Goal: Task Accomplishment & Management: Manage account settings

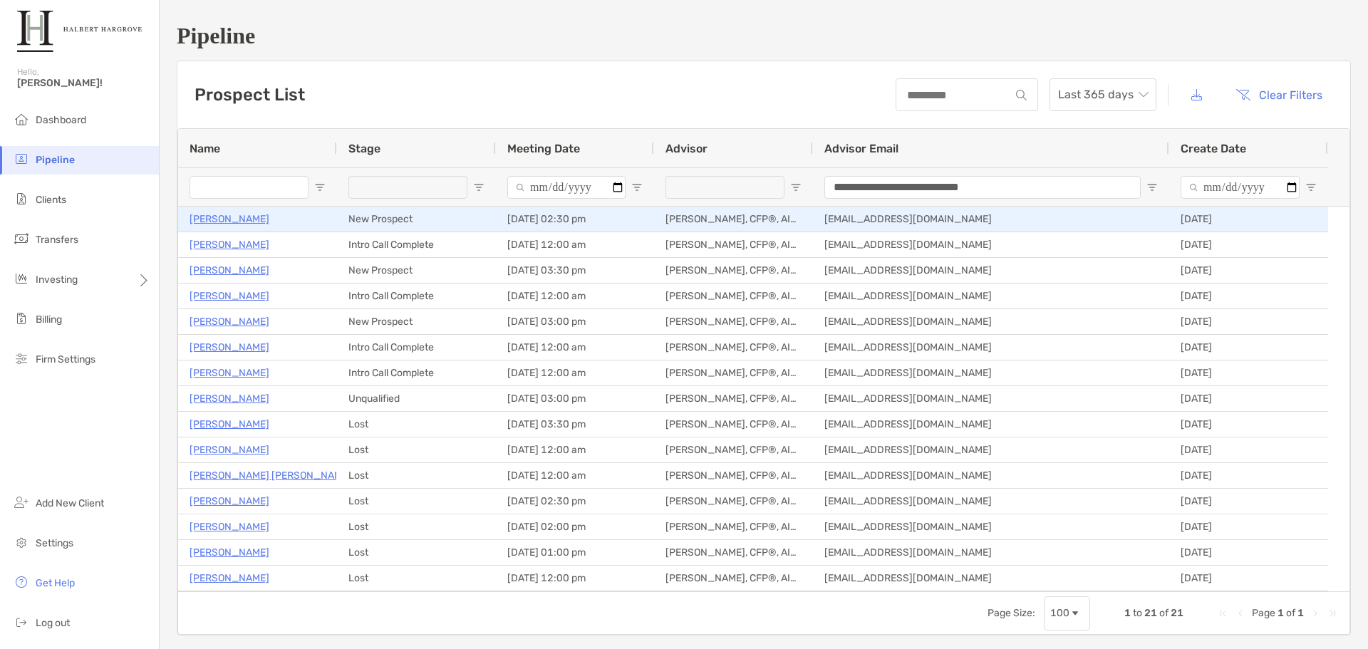
click at [256, 222] on p "[PERSON_NAME]" at bounding box center [229, 219] width 80 height 18
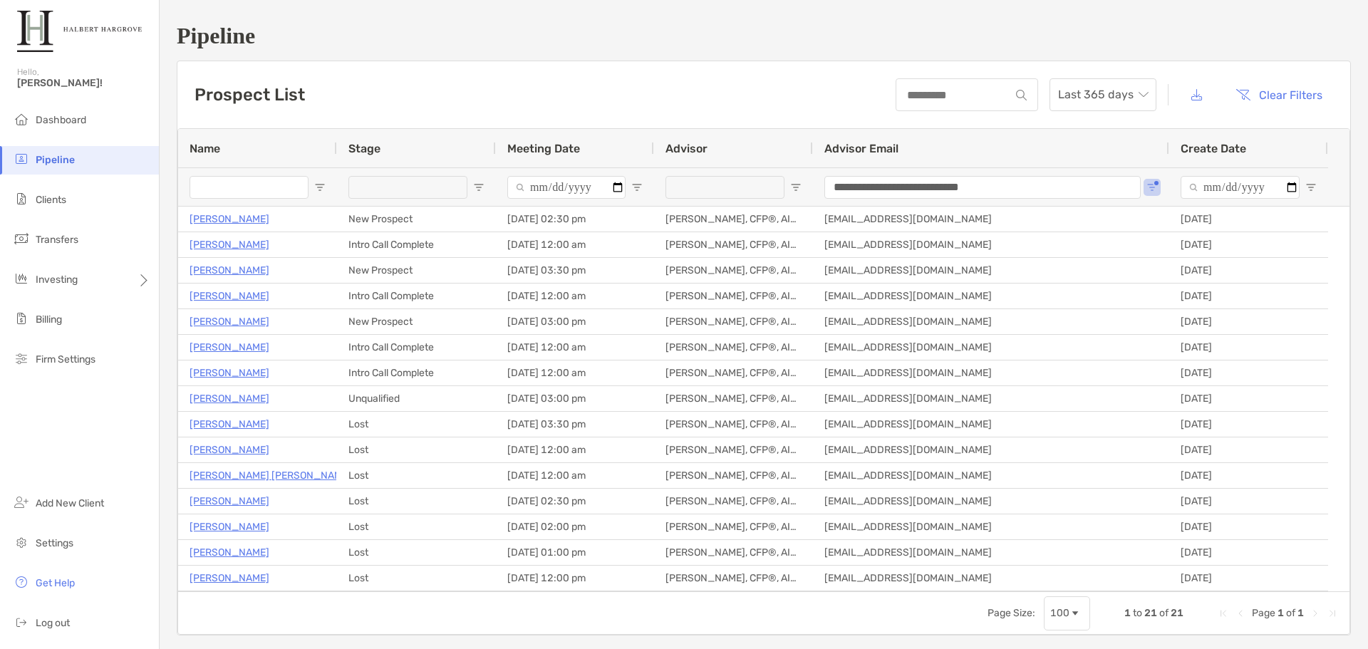
click at [718, 67] on div "Prospect List Last 365 days Clear Filters" at bounding box center [763, 94] width 1172 height 67
click at [114, 365] on li "Firm Settings" at bounding box center [79, 359] width 159 height 28
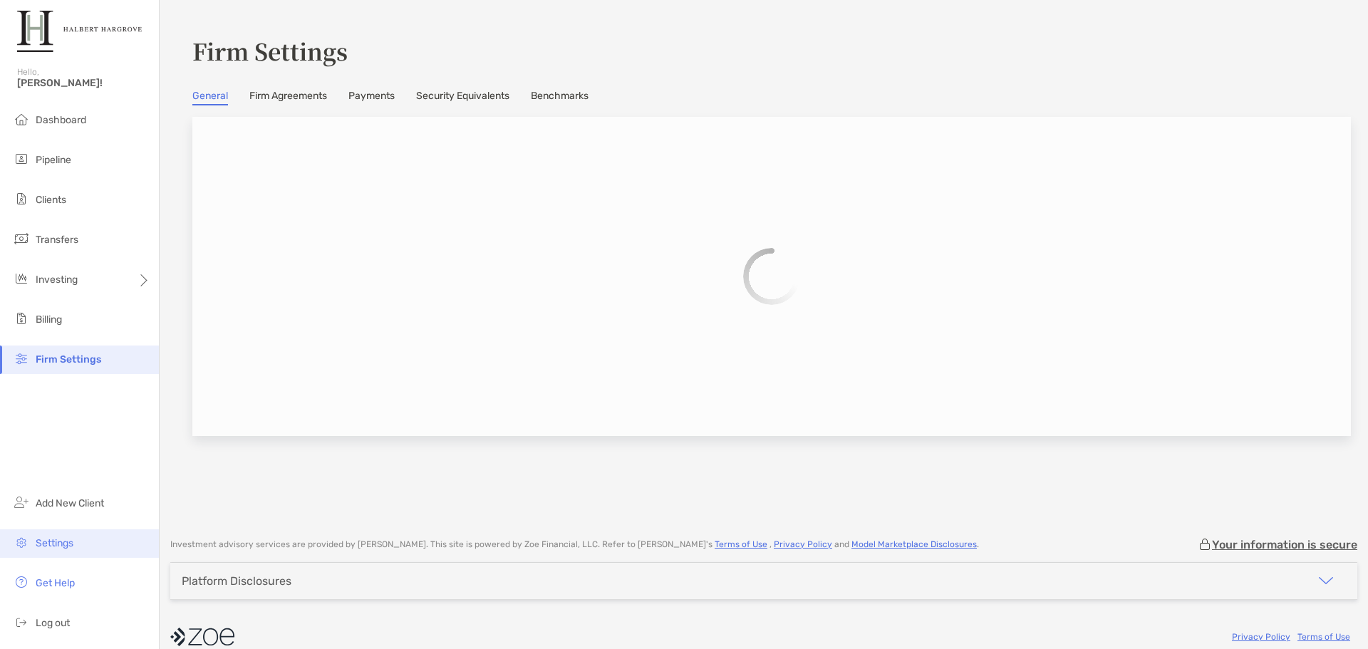
click at [33, 543] on li "Settings" at bounding box center [79, 543] width 159 height 28
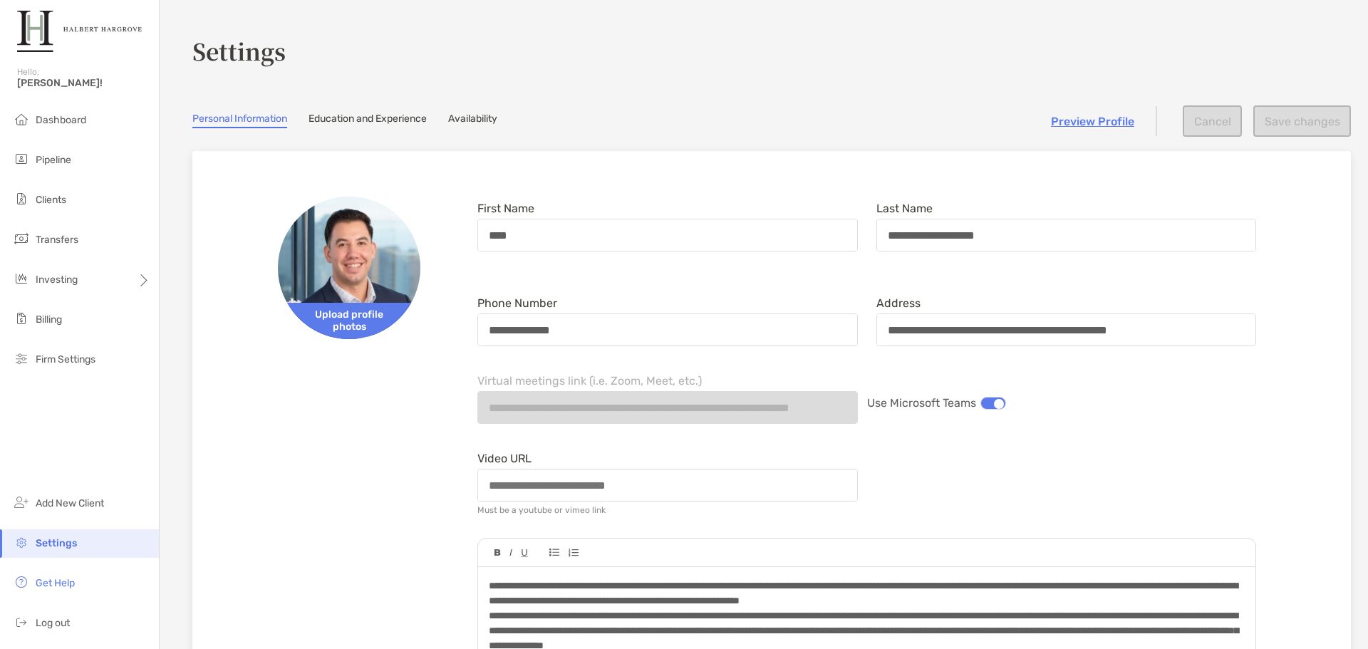
click at [493, 126] on link "Availability" at bounding box center [472, 121] width 49 height 16
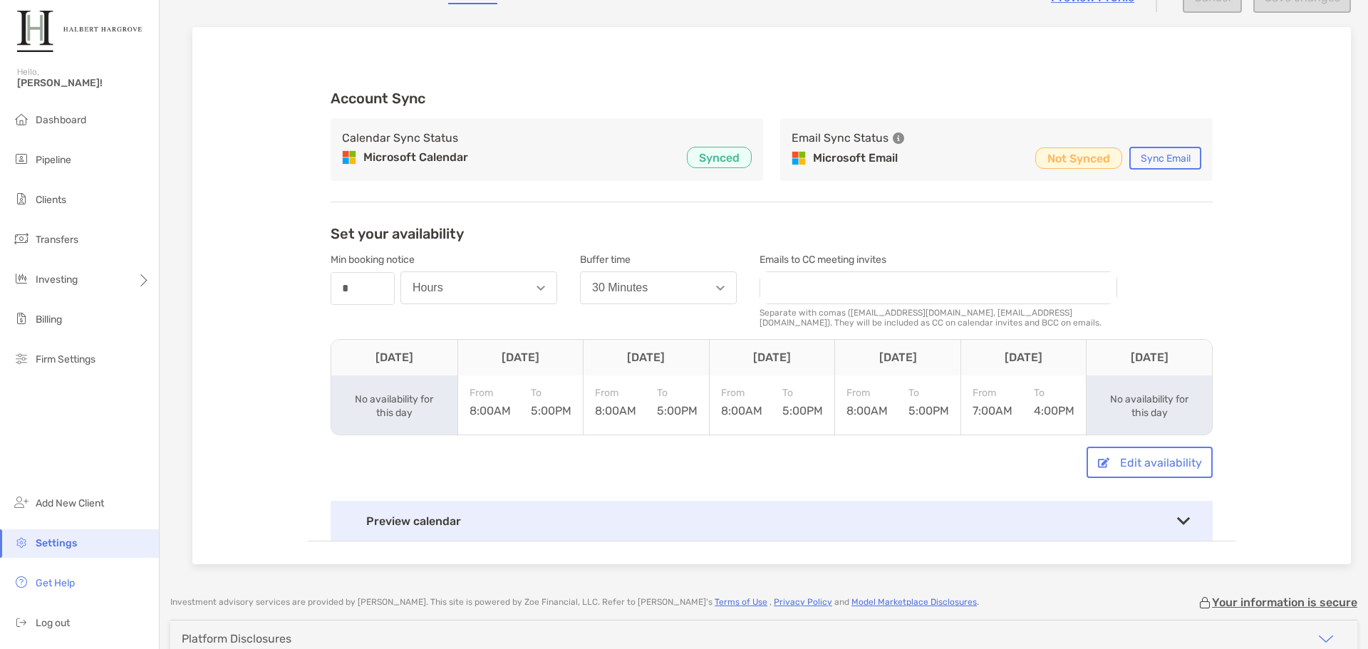
scroll to position [142, 0]
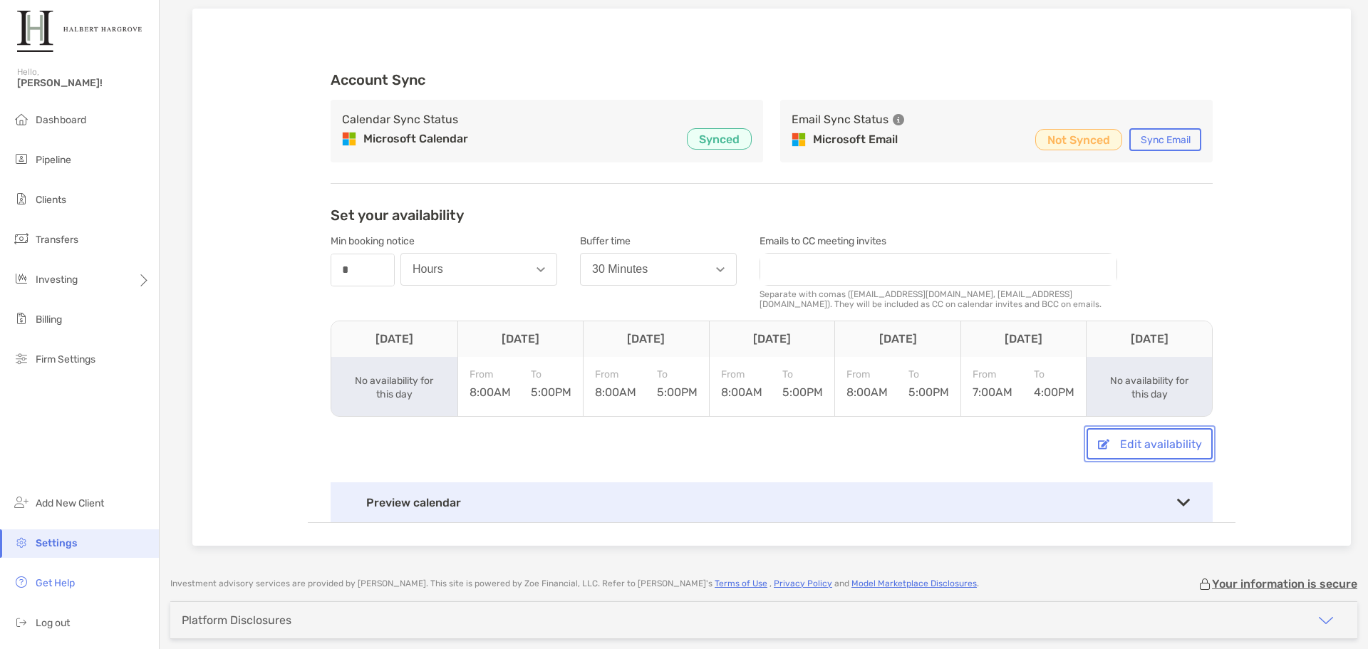
click at [1164, 444] on button "Edit availability" at bounding box center [1149, 443] width 126 height 31
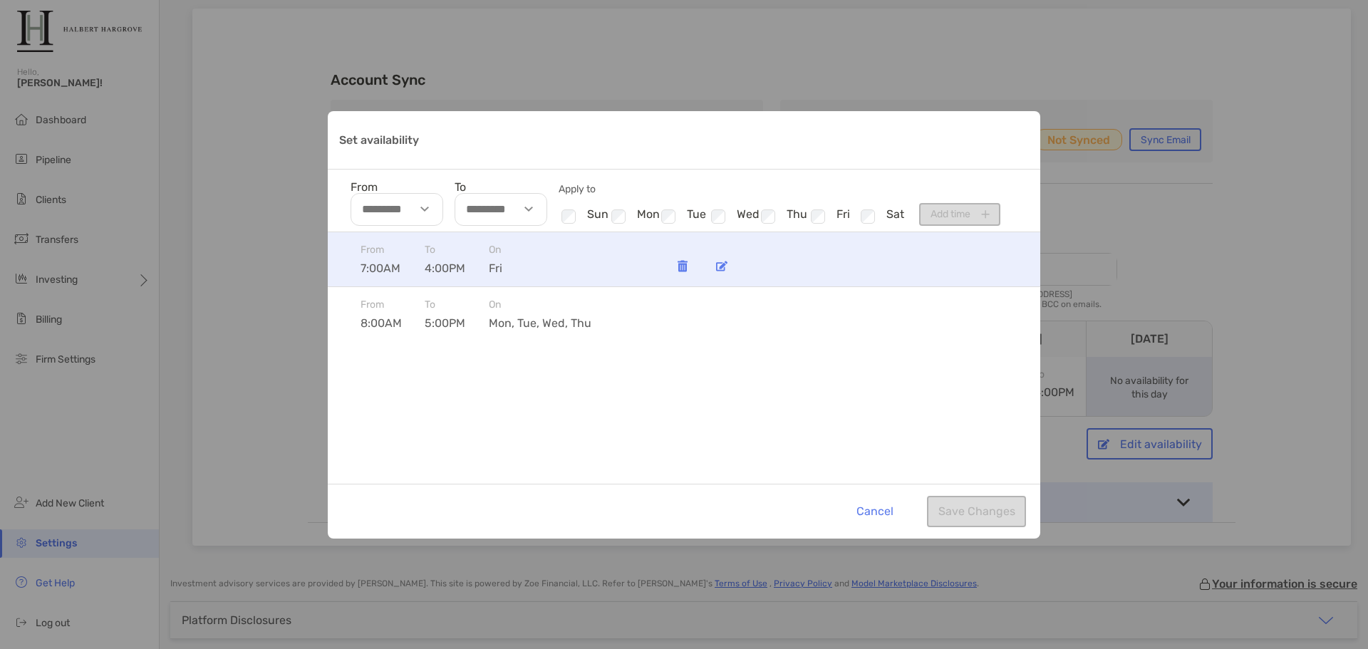
click at [728, 266] on div "Set availability" at bounding box center [721, 266] width 28 height 28
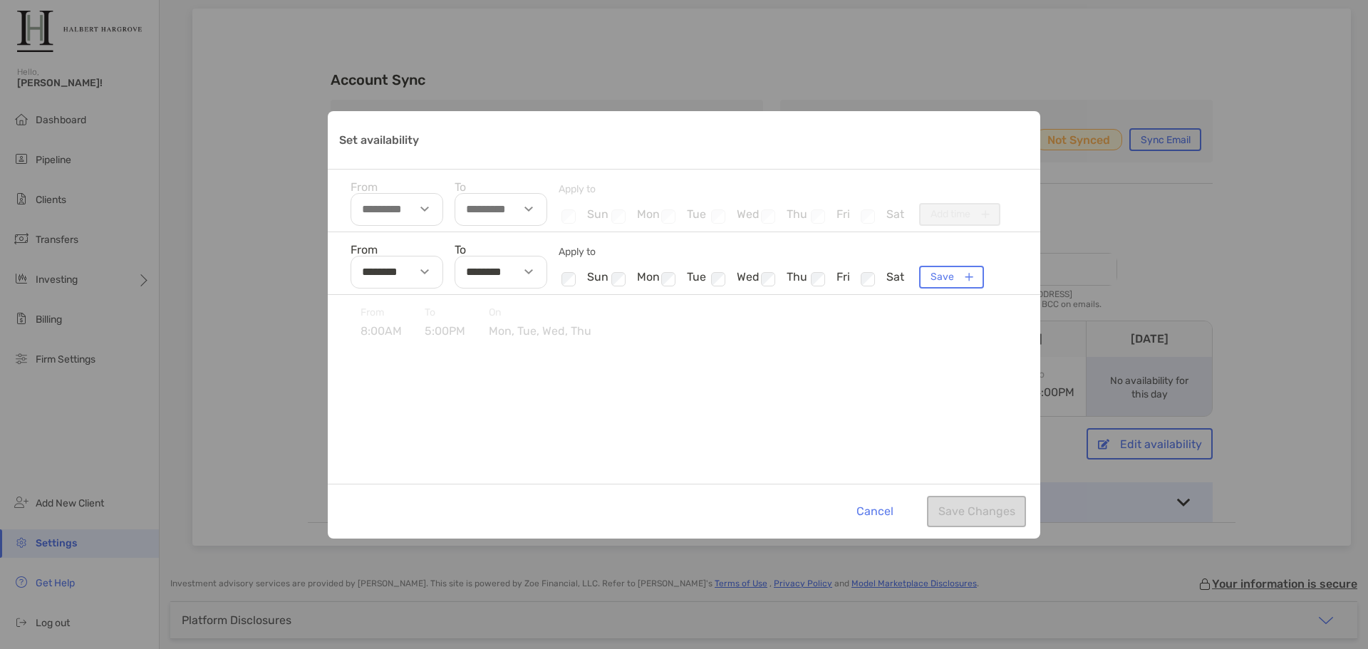
click at [515, 274] on div "Set availability" at bounding box center [530, 272] width 33 height 33
click at [474, 341] on ul "01 02 03 04 05 06 07 08 09 10 11 12" at bounding box center [476, 347] width 42 height 261
click at [473, 354] on li "03" at bounding box center [476, 360] width 42 height 19
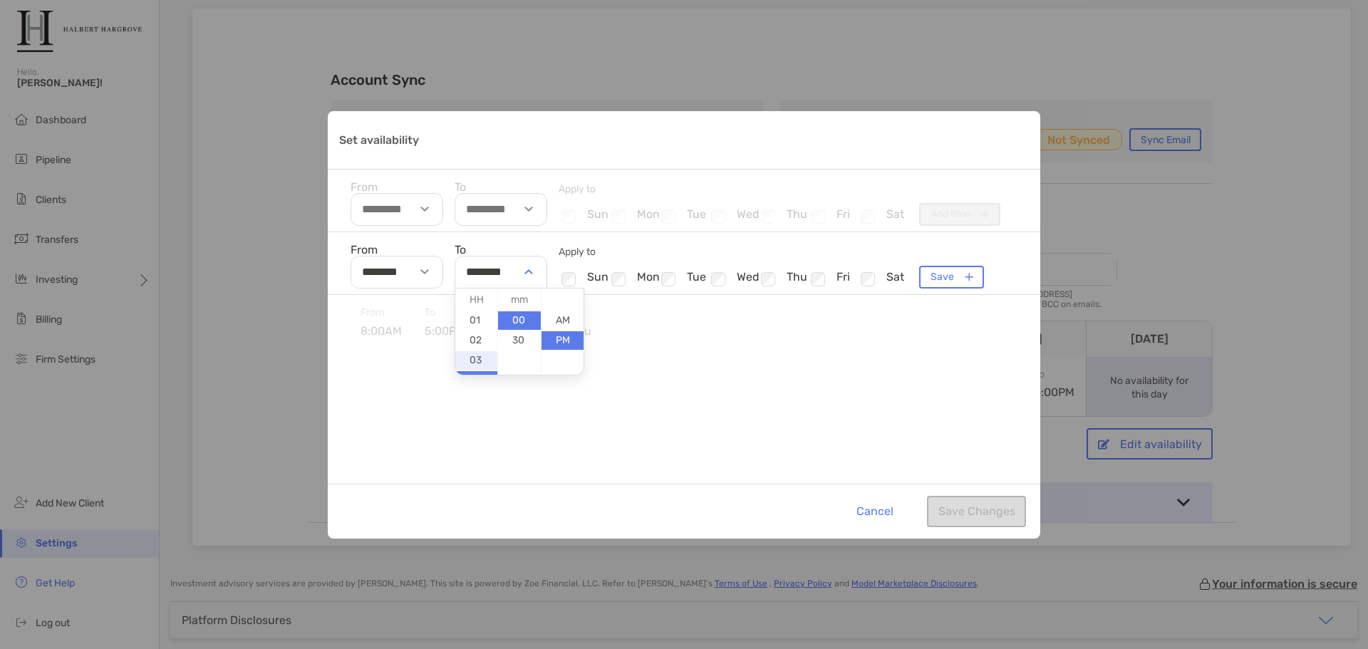
type input "********"
click at [591, 127] on div "Set availability" at bounding box center [684, 140] width 712 height 58
click at [988, 512] on div "Cancel Save Changes" at bounding box center [684, 511] width 712 height 55
click at [577, 175] on div "From To Apply to Checkbox sun Checkbox mon Checkbox tue Checkbox wed Checkbox t…" at bounding box center [684, 201] width 712 height 63
click at [936, 278] on button "Save" at bounding box center [951, 277] width 65 height 23
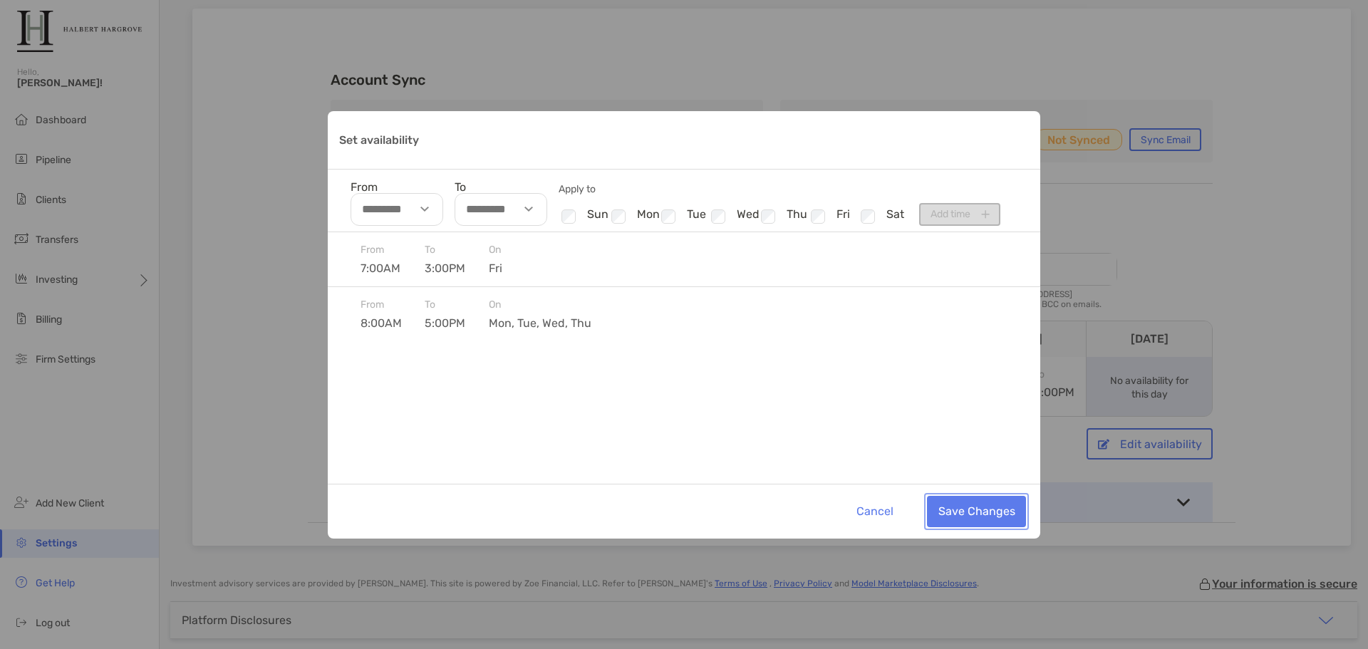
click at [1009, 520] on button "Save Changes" at bounding box center [976, 511] width 99 height 31
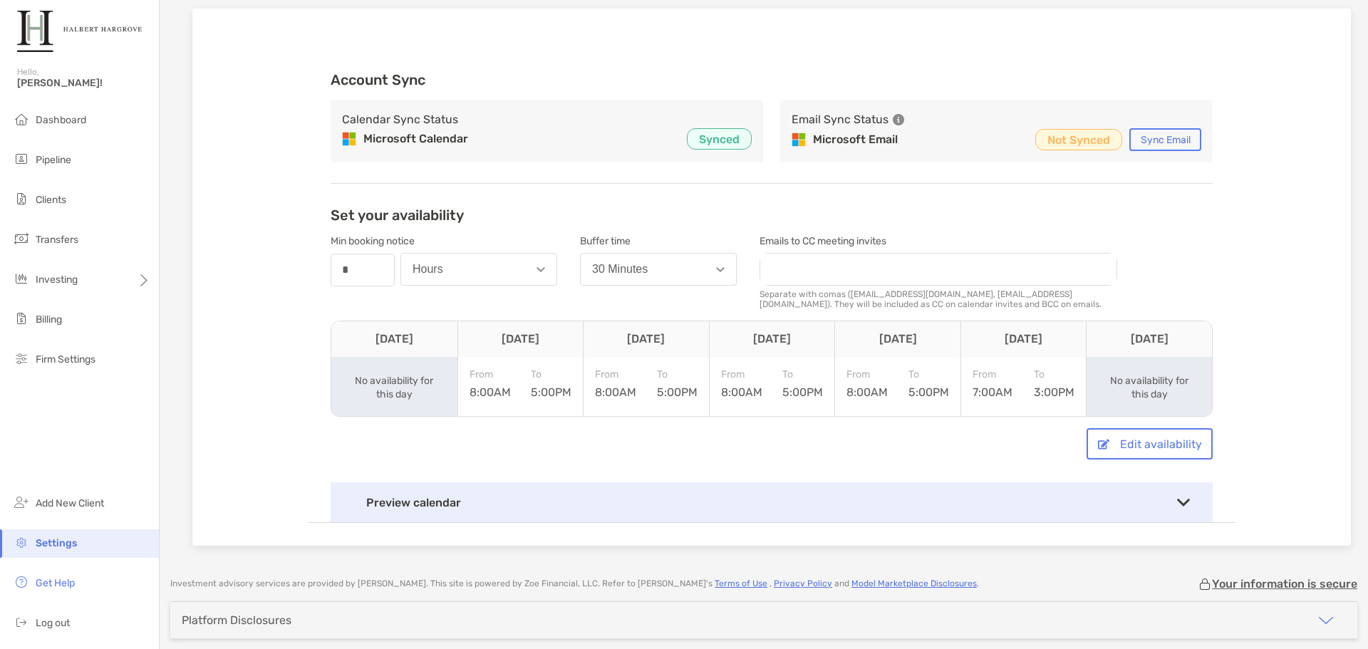
click at [997, 469] on div "Set your availability Min booking notice number * Hours Buffer time 30 Minutes …" at bounding box center [772, 365] width 882 height 316
click at [1219, 288] on div "Account Sync Calendar Sync Status Microsoft Calendar Synced Email Sync Status M…" at bounding box center [771, 288] width 927 height 469
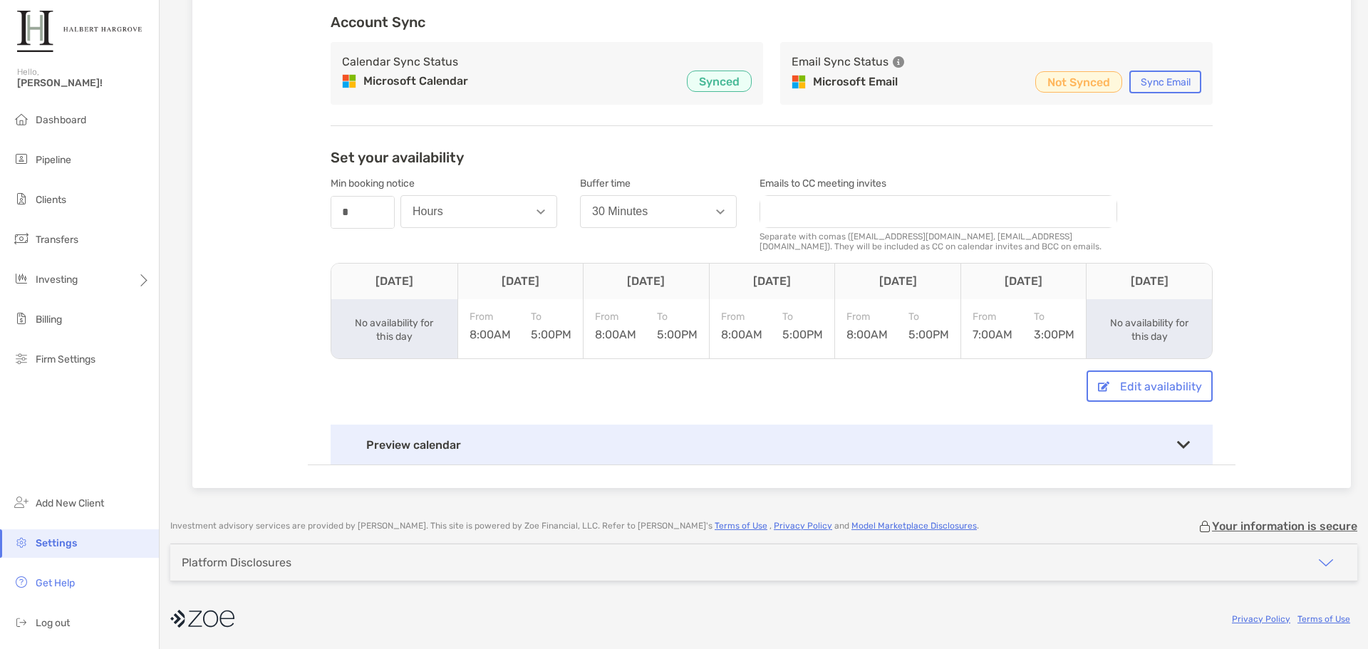
click at [1184, 452] on div "Preview calendar" at bounding box center [772, 445] width 882 height 40
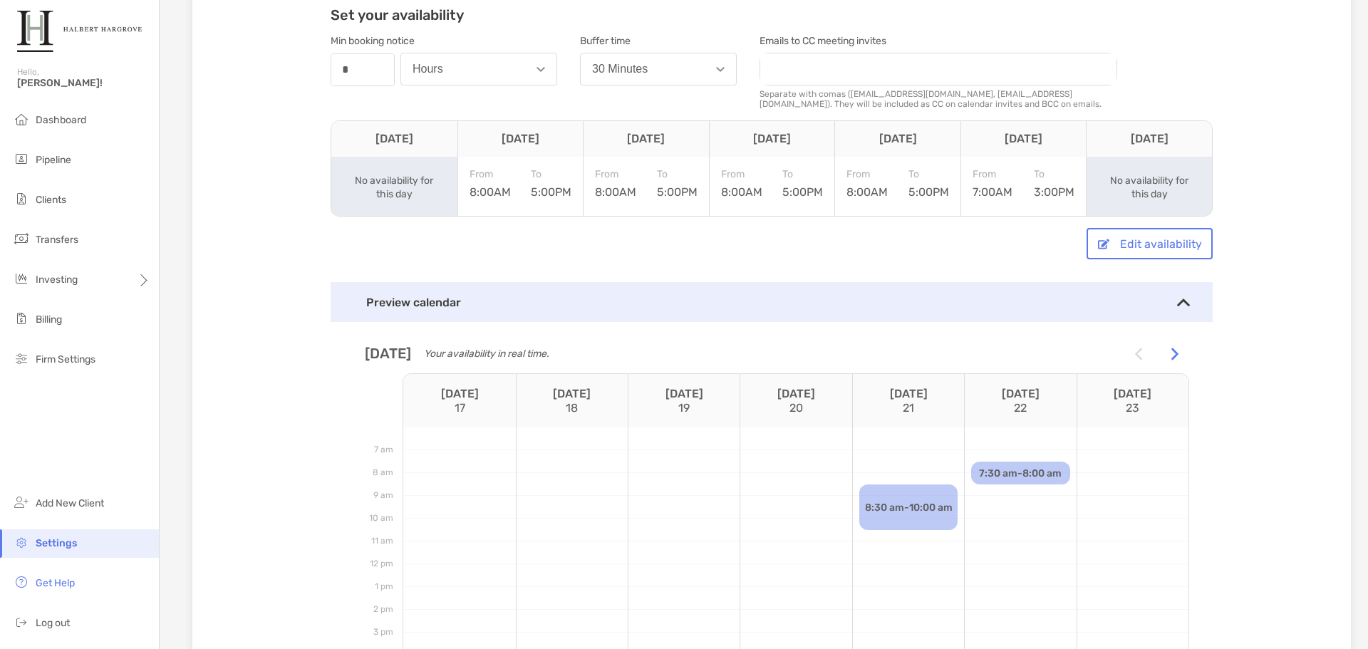
scroll to position [129, 0]
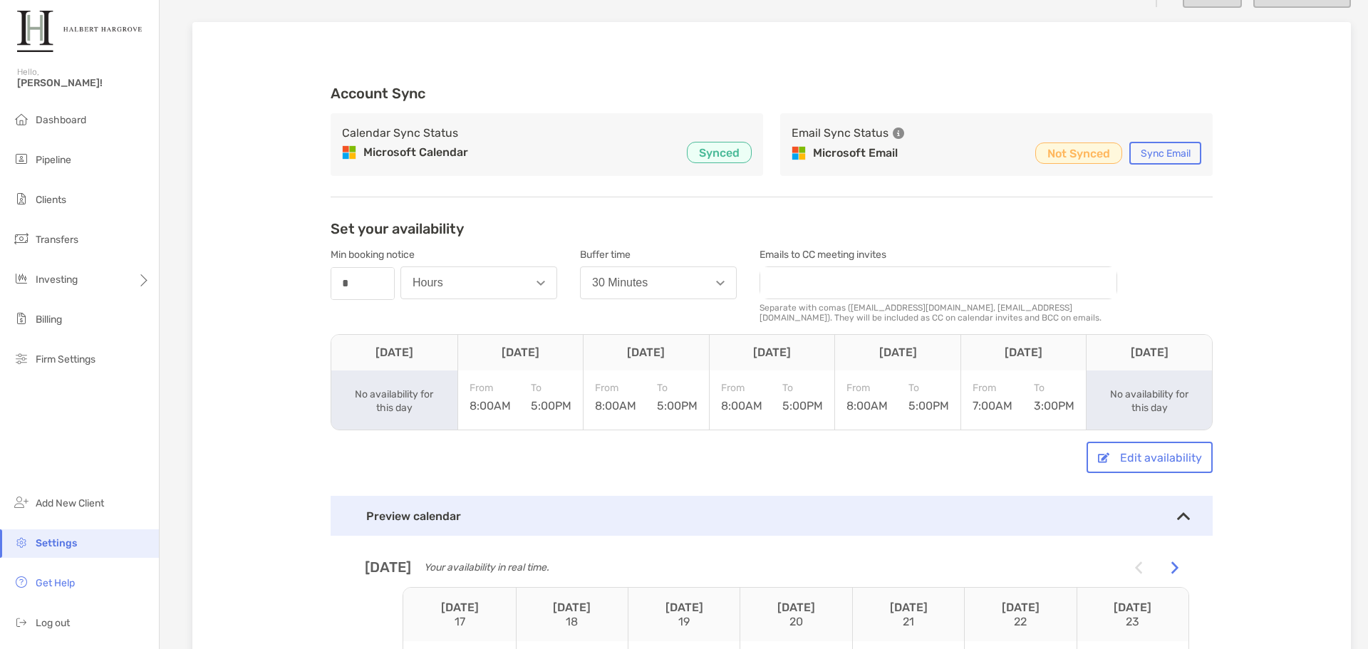
click at [1212, 259] on div "Account Sync Calendar Sync Status Microsoft Calendar Synced Email Sync Status M…" at bounding box center [771, 502] width 927 height 869
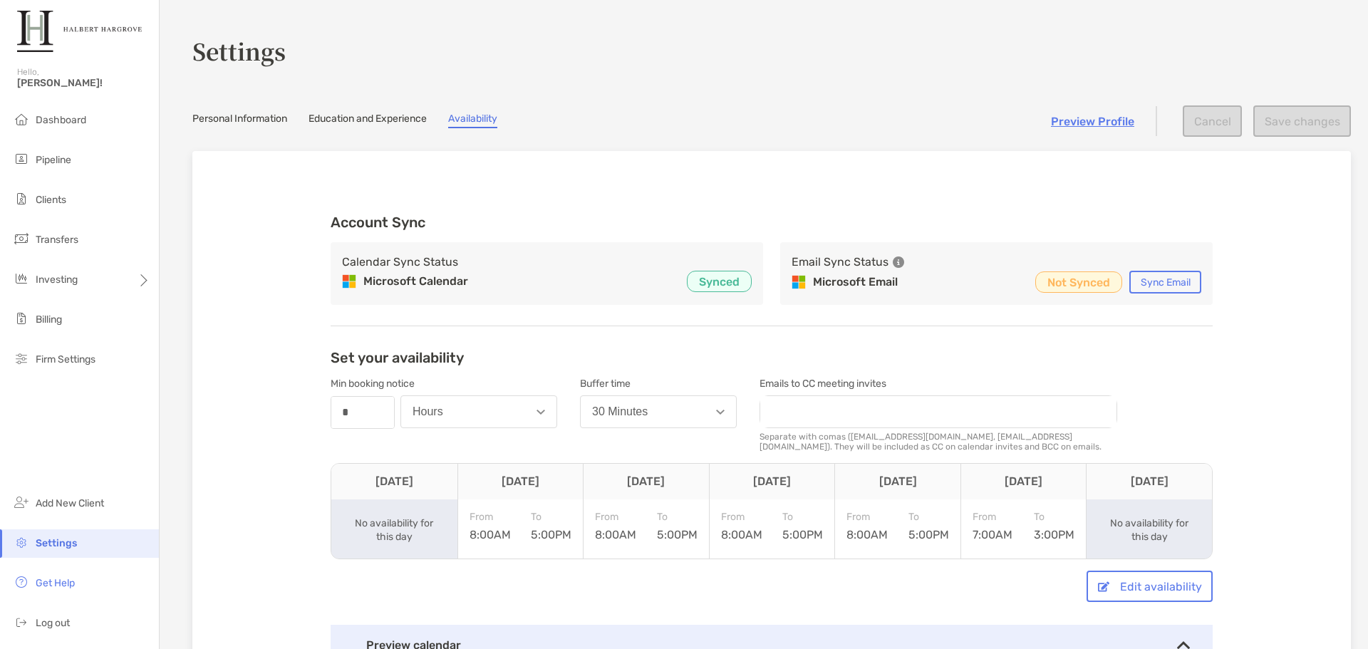
scroll to position [142, 0]
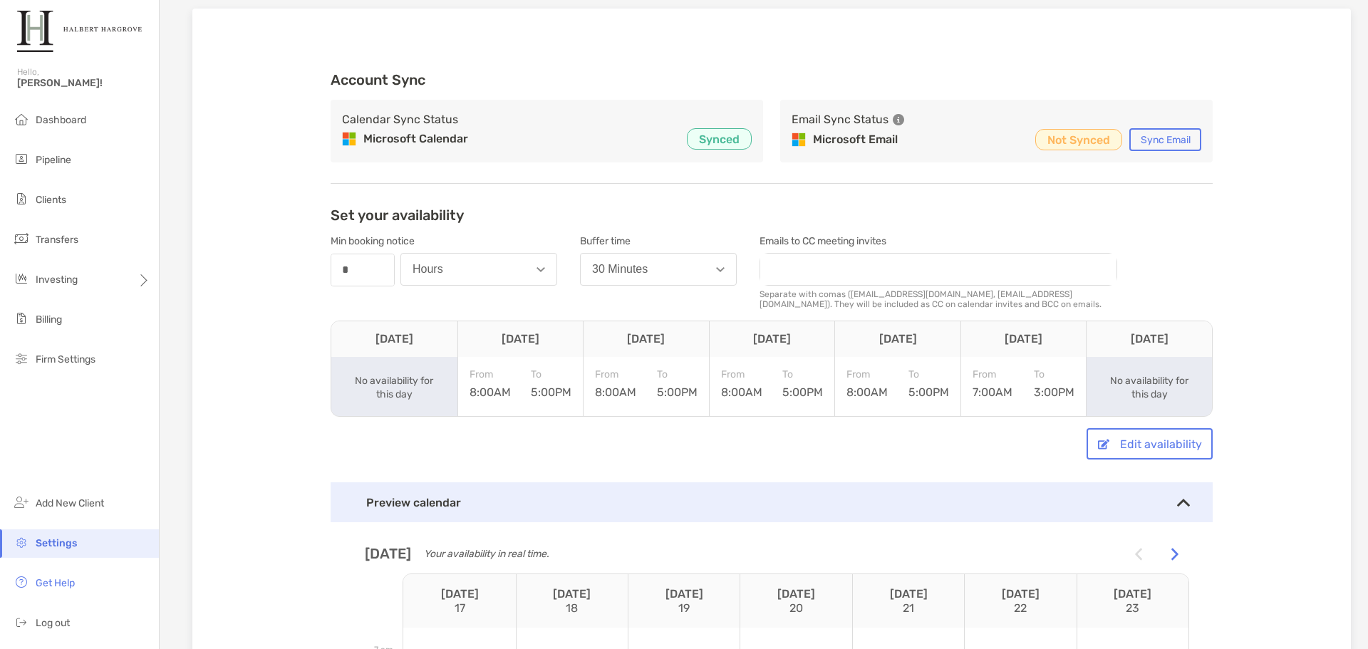
click at [1220, 252] on div "Account Sync Calendar Sync Status Microsoft Calendar Synced Email Sync Status M…" at bounding box center [771, 488] width 927 height 869
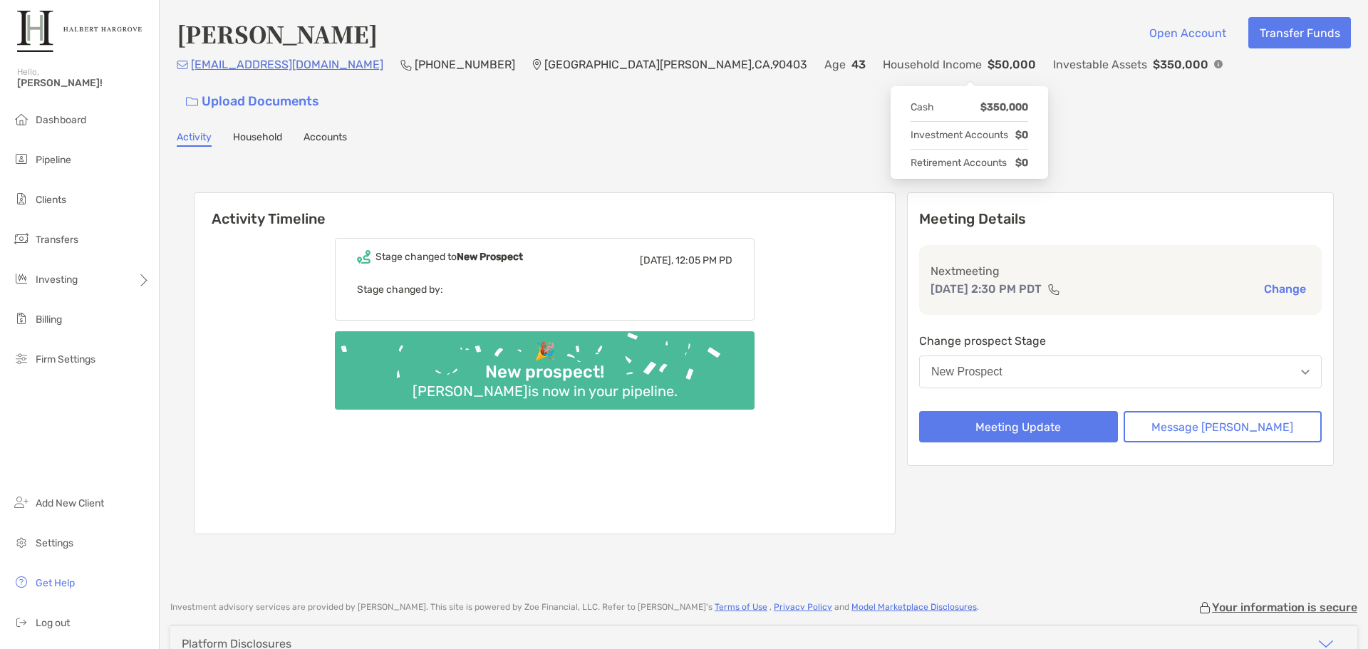
click at [1214, 68] on img at bounding box center [1218, 64] width 9 height 9
click at [882, 18] on div "[PERSON_NAME] Open Account Transfer Funds" at bounding box center [764, 33] width 1174 height 33
